Goal: Check status: Check status

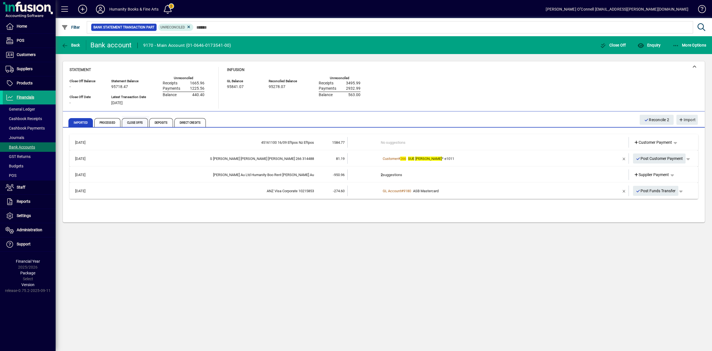
click at [137, 123] on span "Close Offs" at bounding box center [135, 122] width 26 height 9
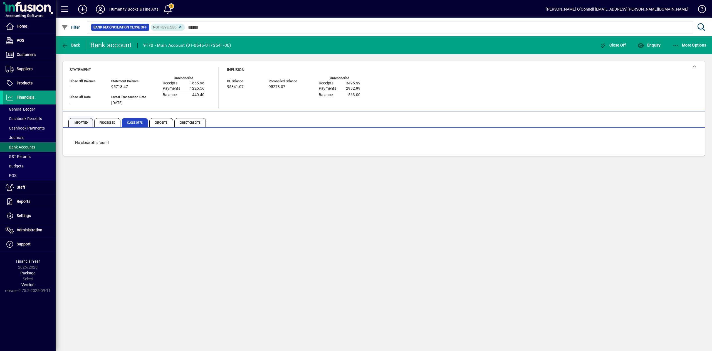
click at [78, 125] on span "Imported" at bounding box center [80, 122] width 24 height 9
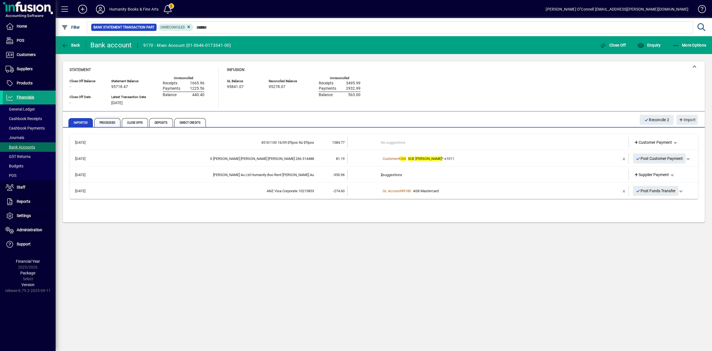
click at [108, 123] on span "Processed" at bounding box center [107, 122] width 26 height 9
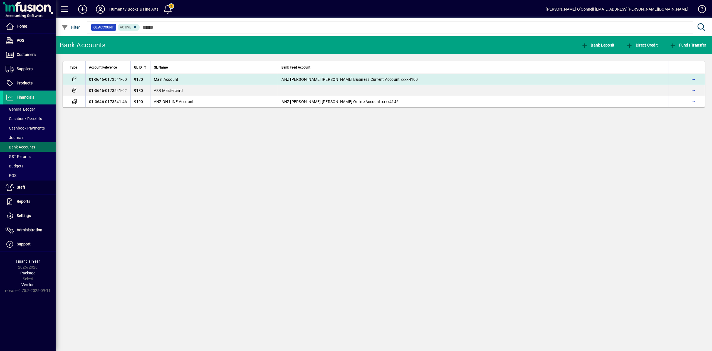
click at [163, 80] on span "Main Account" at bounding box center [166, 79] width 25 height 4
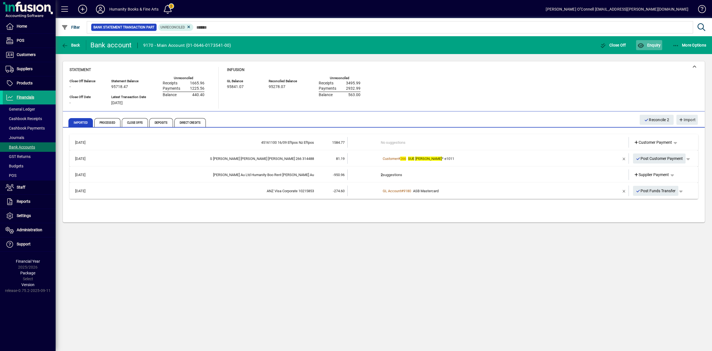
click at [650, 46] on span "Enquiry" at bounding box center [649, 45] width 23 height 4
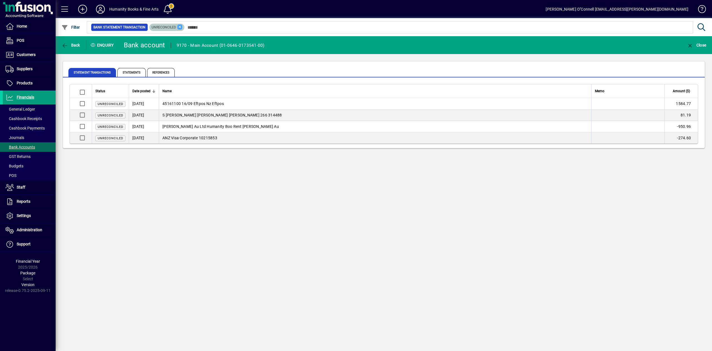
click at [180, 26] on icon at bounding box center [180, 26] width 5 height 5
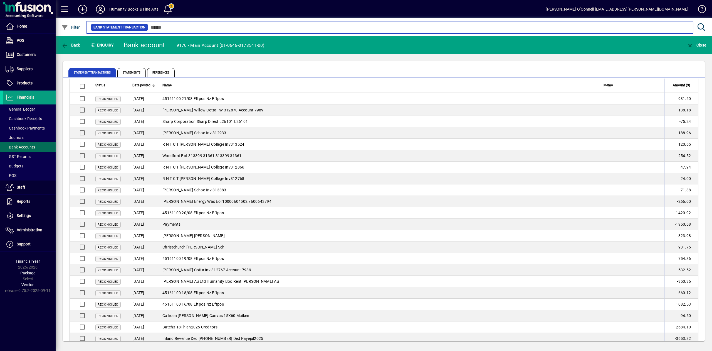
scroll to position [927, 0]
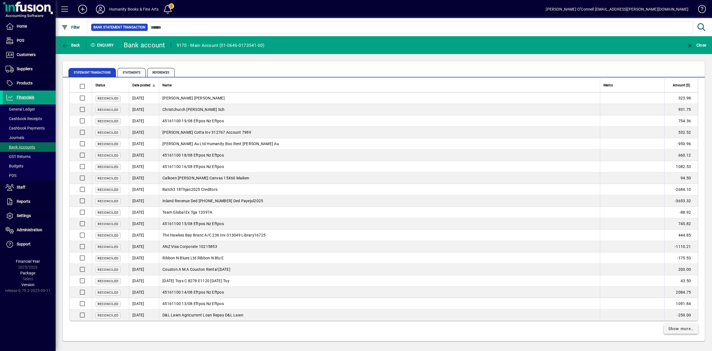
click at [676, 330] on span "Show more…" at bounding box center [682, 329] width 26 height 6
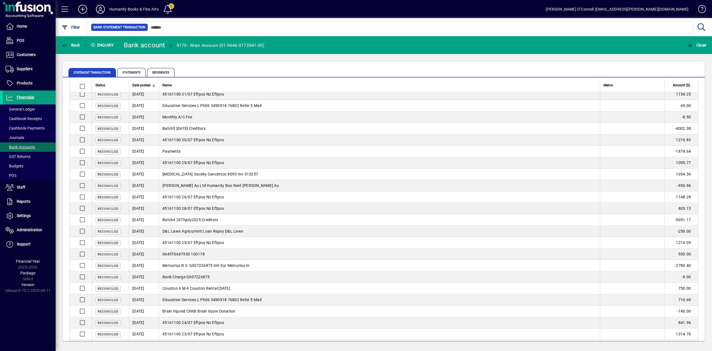
scroll to position [1558, 0]
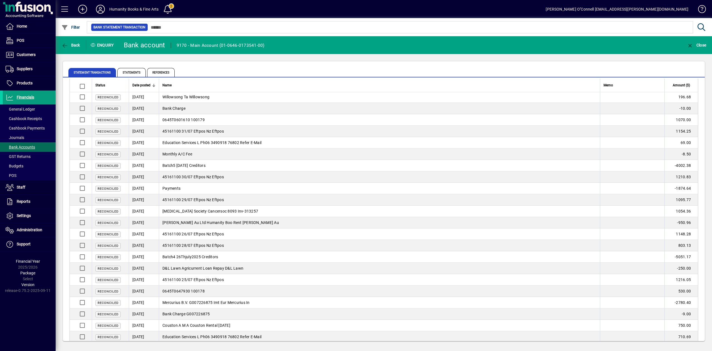
click at [214, 137] on td "45161100 31/07 Eftpos Nz Eftpos" at bounding box center [379, 130] width 441 height 11
click at [203, 179] on span "45161100 30/07 Eftpos Nz Eftpos" at bounding box center [192, 176] width 61 height 4
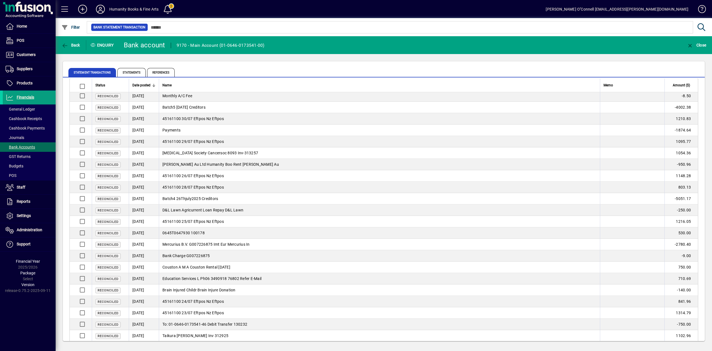
scroll to position [1632, 0]
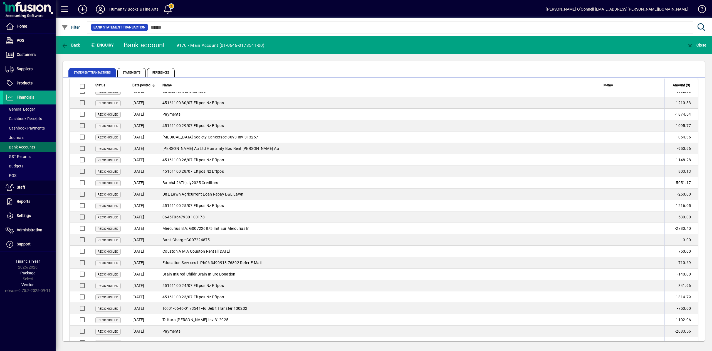
click at [675, 234] on td "-2780.40" at bounding box center [681, 228] width 33 height 11
click at [678, 200] on td "-250.00" at bounding box center [681, 193] width 33 height 11
click at [185, 219] on span "0645T0647930 100178" at bounding box center [183, 217] width 42 height 4
